Goal: Submit feedback/report problem

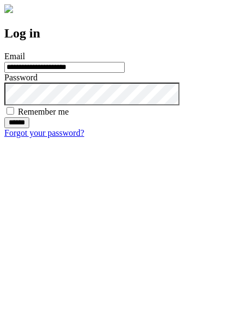
type input "**********"
click at [29, 128] on input "******" at bounding box center [16, 122] width 25 height 11
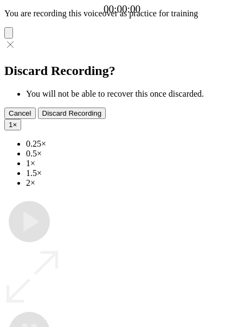
type input "**********"
